Goal: Transaction & Acquisition: Purchase product/service

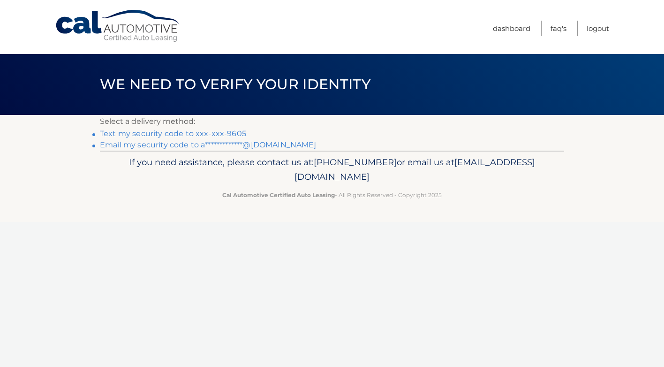
click at [152, 133] on link "Text my security code to xxx-xxx-9605" at bounding box center [173, 133] width 146 height 9
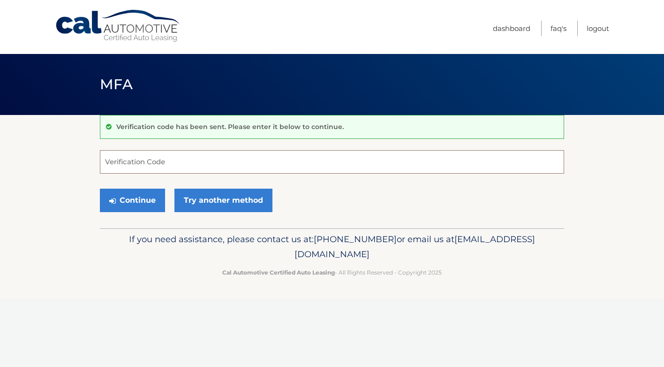
click at [171, 166] on input "Verification Code" at bounding box center [332, 161] width 464 height 23
click at [206, 207] on link "Try another method" at bounding box center [223, 200] width 98 height 23
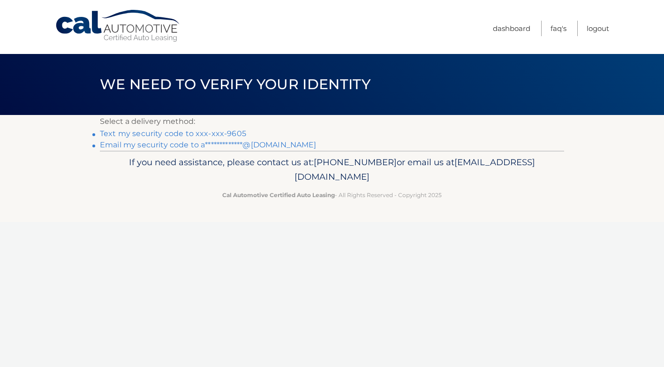
click at [170, 144] on link "**********" at bounding box center [208, 144] width 217 height 9
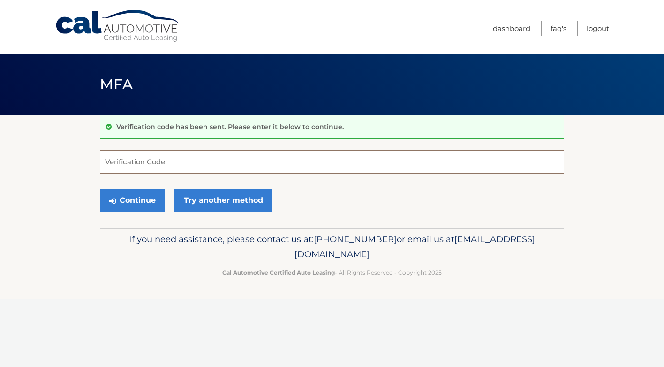
click at [255, 161] on input "Verification Code" at bounding box center [332, 161] width 464 height 23
type input "577609"
click at [124, 202] on button "Continue" at bounding box center [132, 200] width 65 height 23
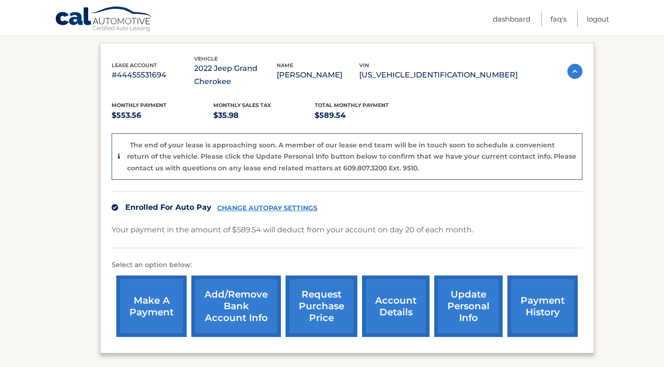
scroll to position [166, 0]
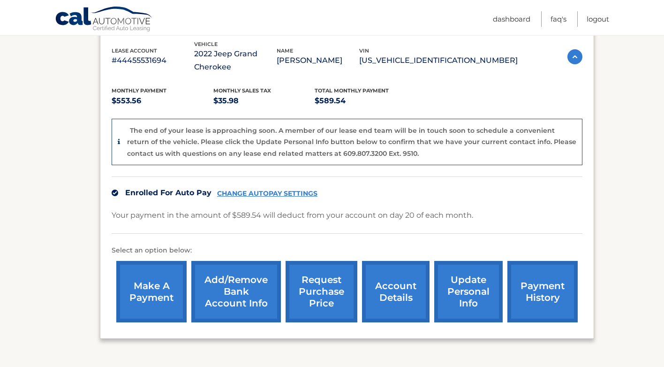
click at [138, 296] on link "make a payment" at bounding box center [151, 291] width 70 height 61
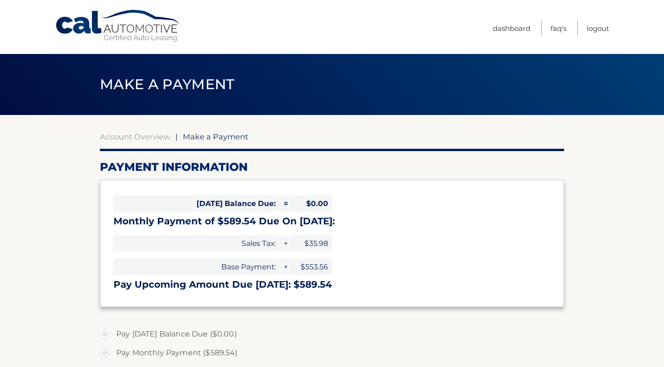
select select "ODE2MjYyYWEtMDU0OC00MTM2LThiZDEtMDUyYWJiY2Q2ZTIw"
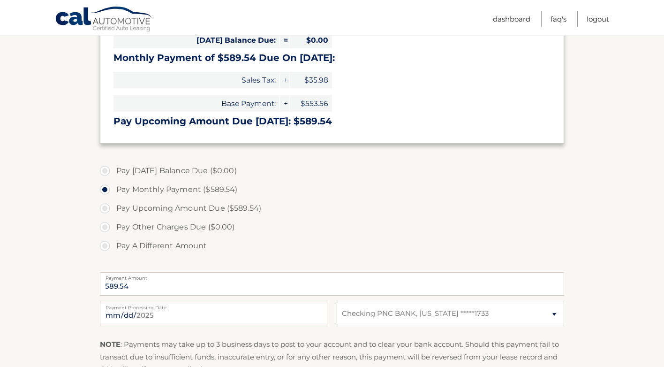
scroll to position [169, 0]
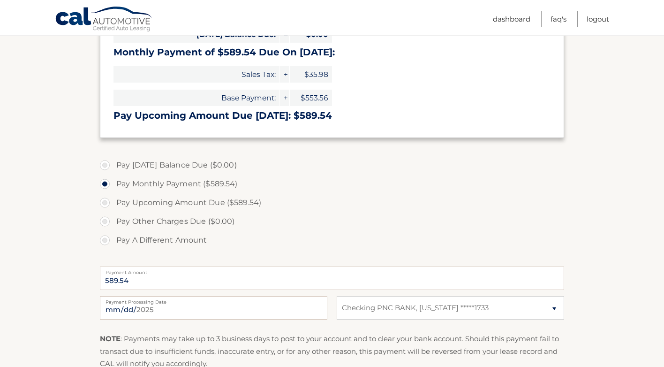
click at [108, 204] on label "Pay Upcoming Amount Due ($589.54)" at bounding box center [332, 202] width 464 height 19
click at [108, 204] on input "Pay Upcoming Amount Due ($589.54)" at bounding box center [108, 200] width 9 height 15
radio input "true"
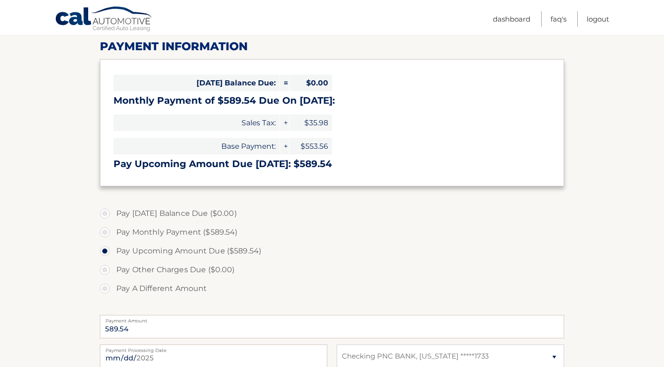
scroll to position [124, 0]
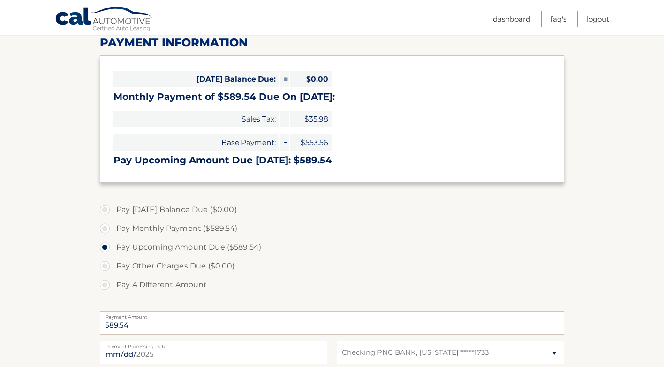
click at [104, 287] on label "Pay A Different Amount" at bounding box center [332, 284] width 464 height 19
click at [104, 287] on input "Pay A Different Amount" at bounding box center [108, 282] width 9 height 15
radio input "true"
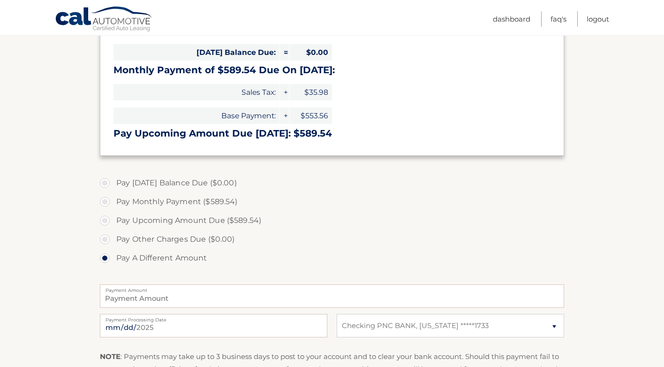
scroll to position [200, 0]
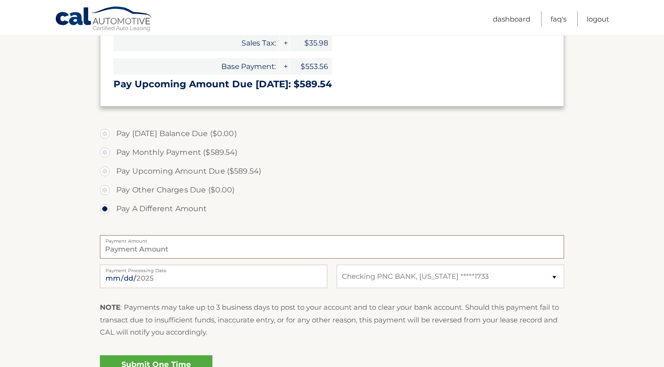
click at [172, 249] on input "Payment Amount" at bounding box center [332, 246] width 464 height 23
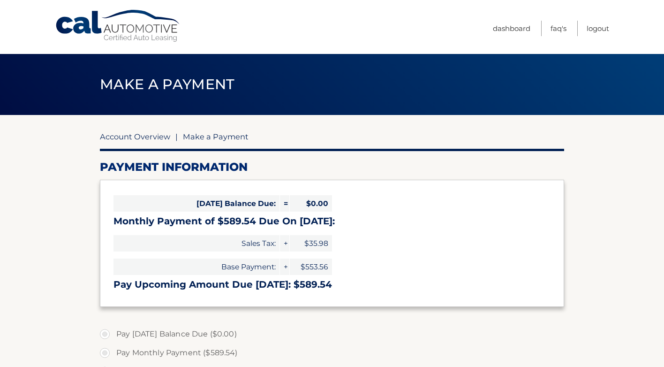
scroll to position [0, 0]
click at [140, 138] on link "Account Overview" at bounding box center [135, 136] width 70 height 9
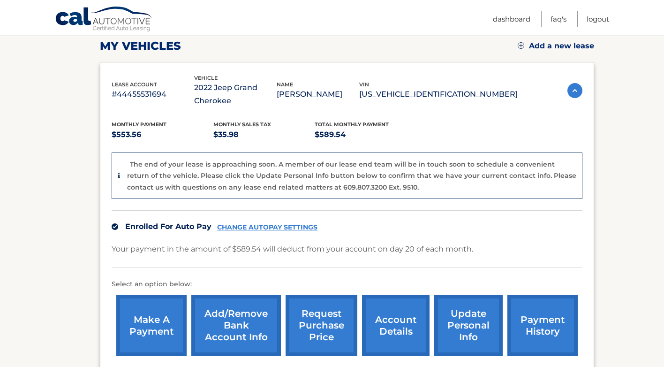
scroll to position [234, 0]
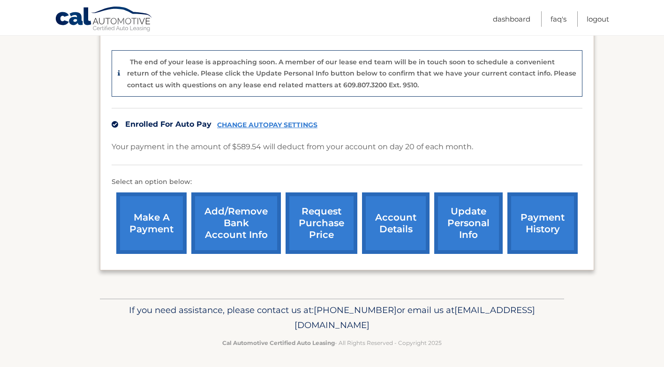
click at [405, 217] on link "account details" at bounding box center [396, 222] width 68 height 61
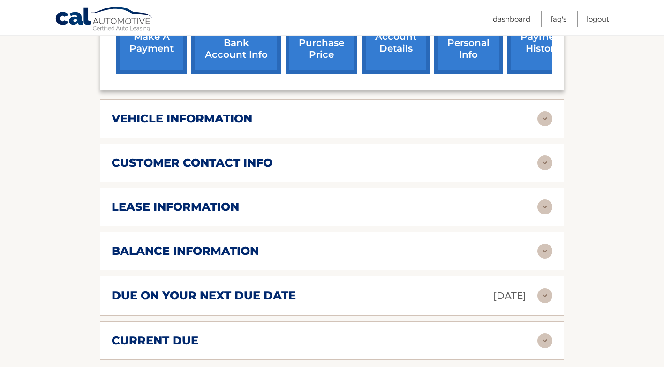
scroll to position [425, 0]
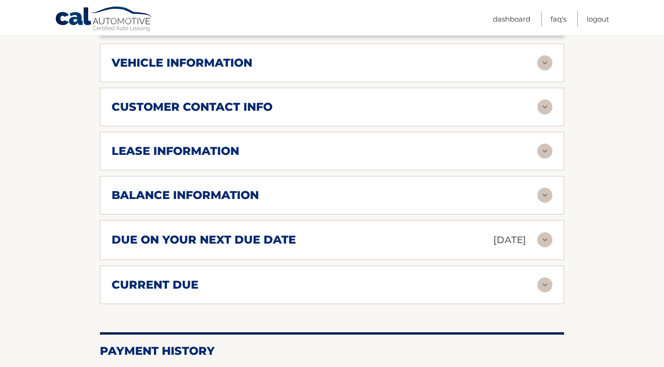
click at [316, 184] on div "balance information Payments Received 37 Payments Remaining 2 Next Payment will…" at bounding box center [332, 195] width 464 height 38
click at [556, 192] on div "balance information Payments Received 37 Payments Remaining 2 Next Payment will…" at bounding box center [332, 195] width 464 height 38
click at [543, 193] on img at bounding box center [544, 195] width 15 height 15
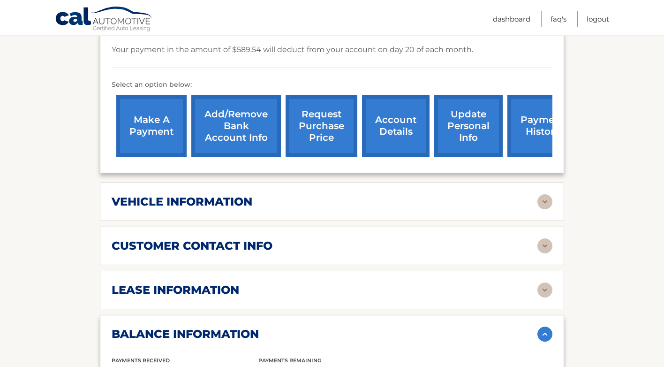
scroll to position [287, 0]
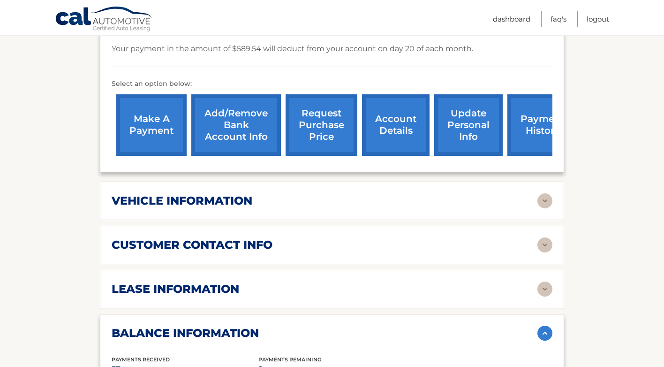
click at [161, 135] on link "make a payment" at bounding box center [151, 124] width 70 height 61
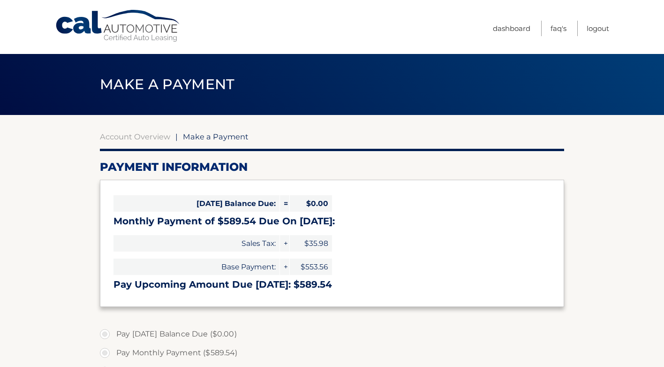
select select "ODE2MjYyYWEtMDU0OC00MTM2LThiZDEtMDUyYWJiY2Q2ZTIw"
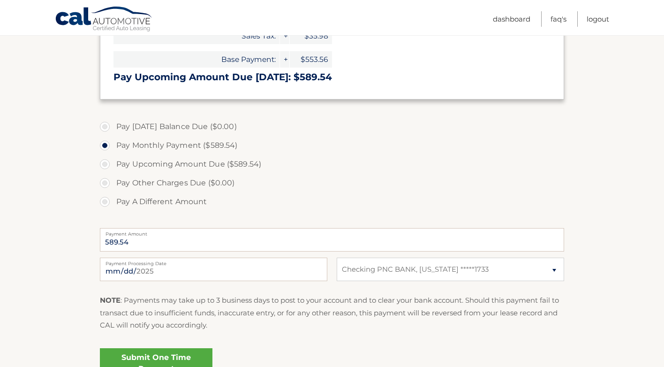
scroll to position [219, 0]
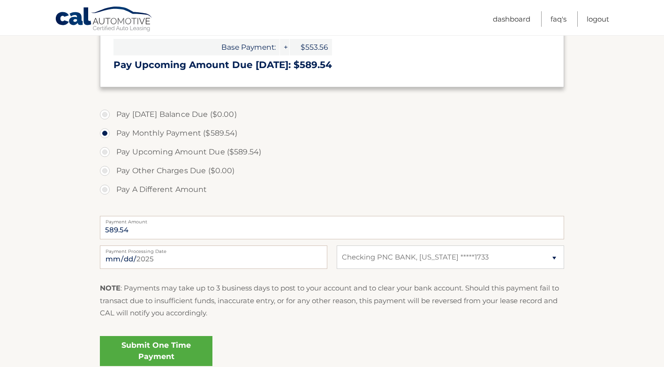
click at [106, 189] on label "Pay A Different Amount" at bounding box center [332, 189] width 464 height 19
click at [106, 189] on input "Pay A Different Amount" at bounding box center [108, 187] width 9 height 15
radio input "true"
click at [132, 229] on input "Payment Amount" at bounding box center [332, 227] width 464 height 23
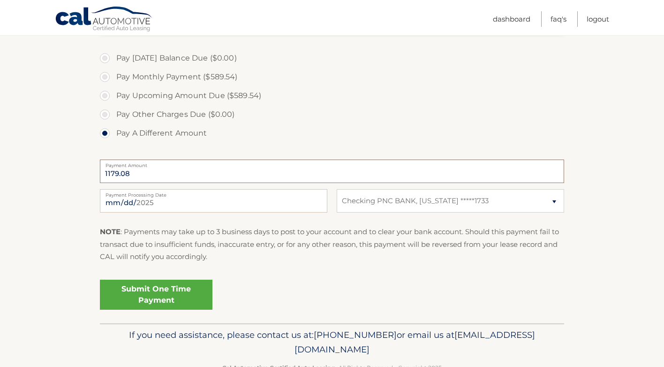
scroll to position [284, 0]
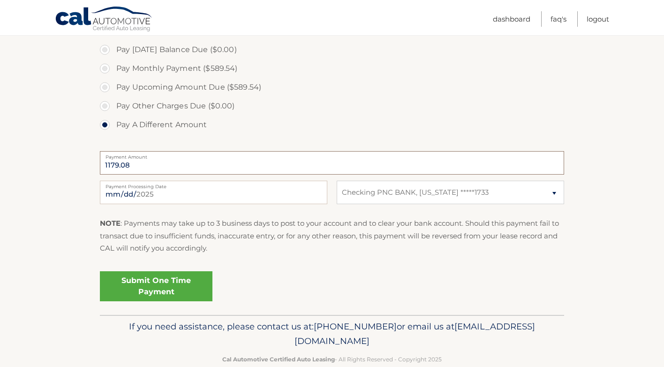
type input "1179.08"
click at [136, 290] on link "Submit One Time Payment" at bounding box center [156, 286] width 113 height 30
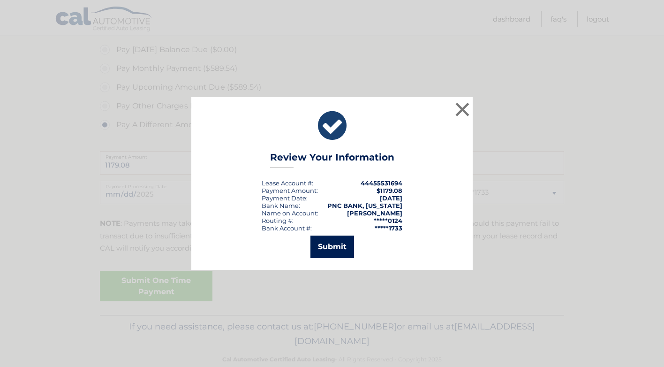
click at [333, 247] on button "Submit" at bounding box center [332, 246] width 44 height 23
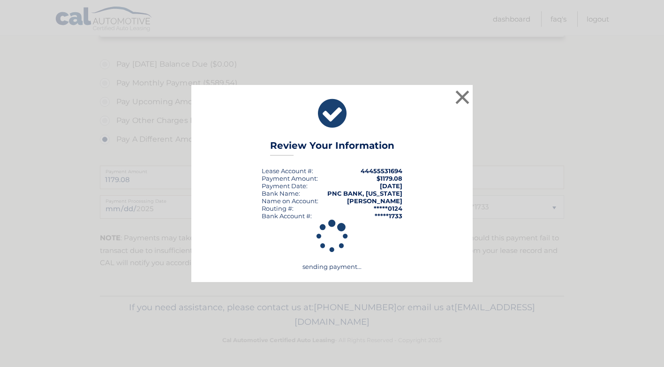
scroll to position [267, 0]
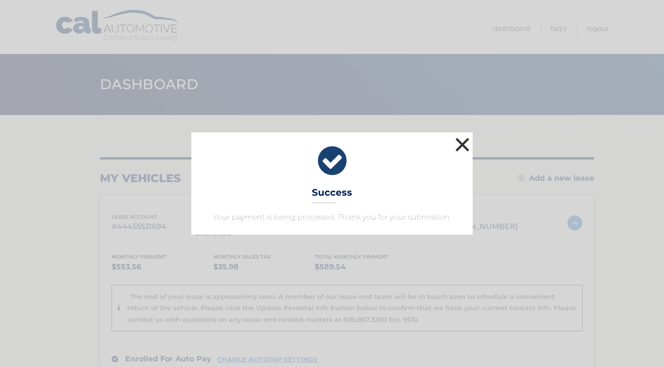
click at [461, 142] on button "×" at bounding box center [462, 144] width 19 height 19
